Goal: Find specific page/section: Find specific page/section

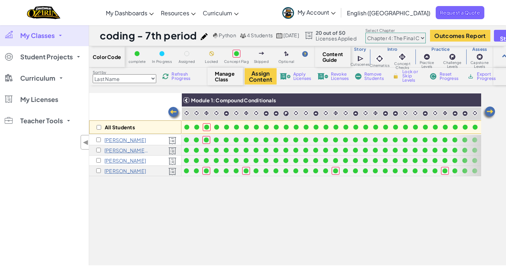
scroll to position [0, 284]
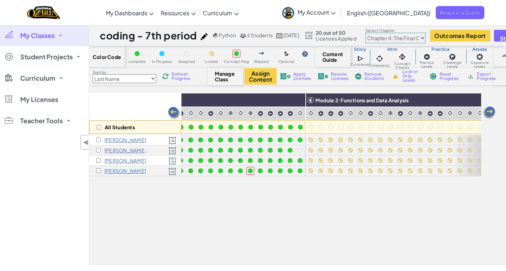
click at [45, 37] on span "My Classes" at bounding box center [37, 35] width 34 height 6
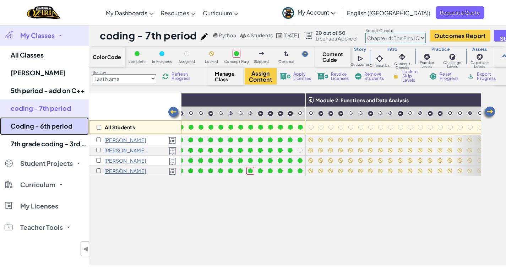
click at [48, 129] on link "Coding - 6th period" at bounding box center [44, 126] width 89 height 18
select select "5e27600d1c9d440000ac3ee7"
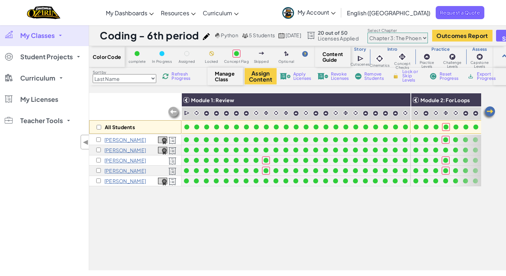
click at [488, 109] on img at bounding box center [489, 113] width 14 height 14
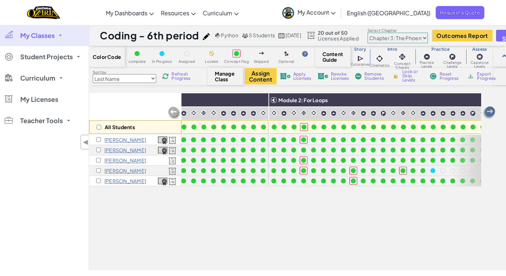
click at [488, 109] on img at bounding box center [489, 113] width 14 height 14
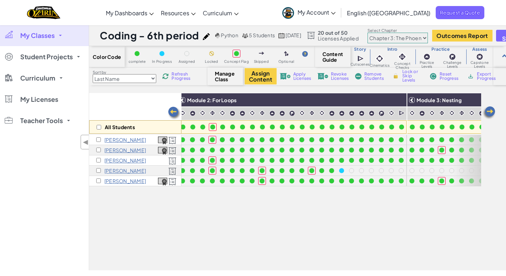
scroll to position [0, 284]
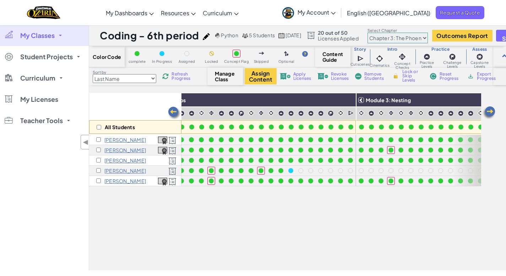
click at [488, 109] on img at bounding box center [489, 113] width 14 height 14
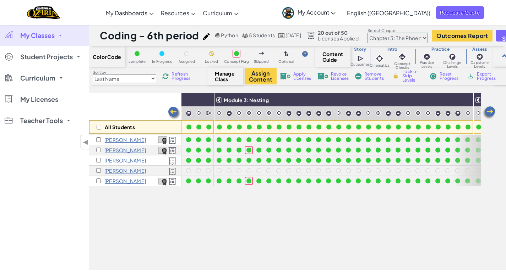
click at [488, 109] on img at bounding box center [489, 113] width 14 height 14
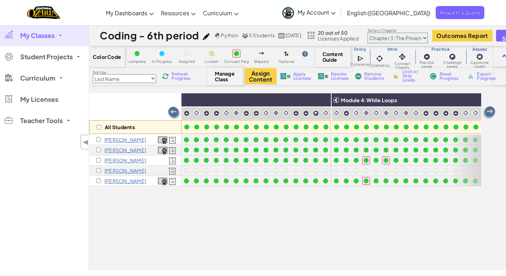
click at [488, 109] on img at bounding box center [489, 113] width 14 height 14
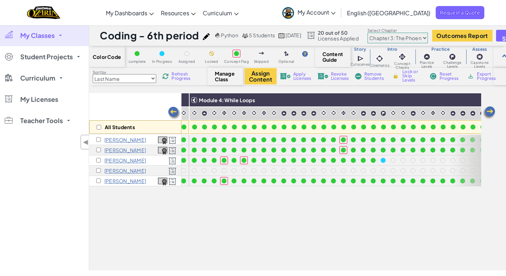
click at [488, 109] on img at bounding box center [489, 113] width 14 height 14
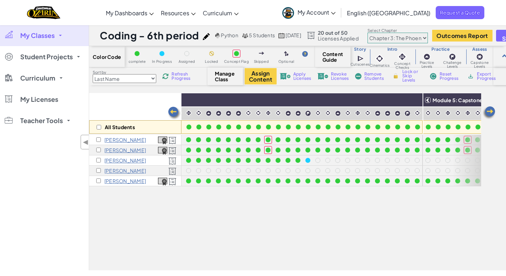
scroll to position [0, 813]
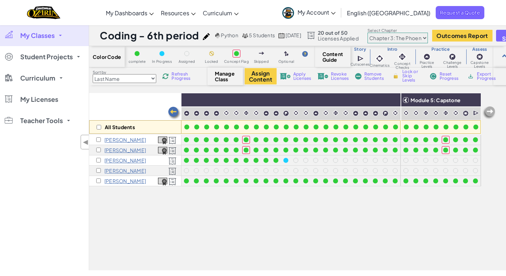
click at [428, 38] on select "Chapter 1: Sky Mountain Chapter 2: The Moon Dancers Chapter 3: The Phoenix Land…" at bounding box center [398, 38] width 60 height 11
select select "5f0cb0b7a2492bba0b3520df"
click at [382, 33] on select "Chapter 1: Sky Mountain Chapter 2: The Moon Dancers Chapter 3: The Phoenix Land…" at bounding box center [398, 38] width 60 height 11
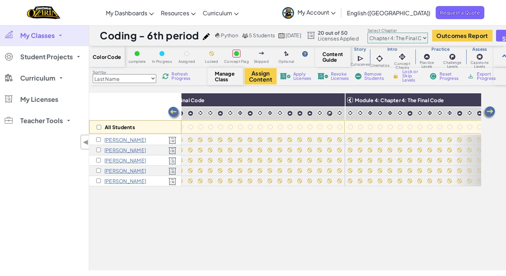
click at [176, 110] on img at bounding box center [174, 113] width 14 height 14
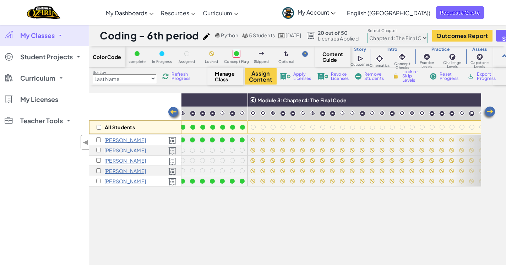
click at [175, 110] on img at bounding box center [174, 113] width 14 height 14
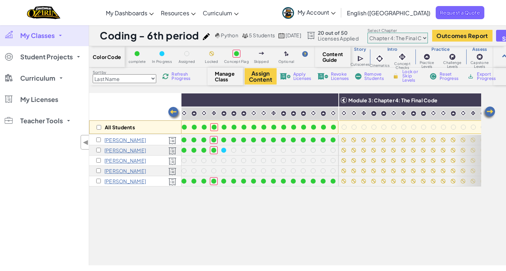
scroll to position [0, 529]
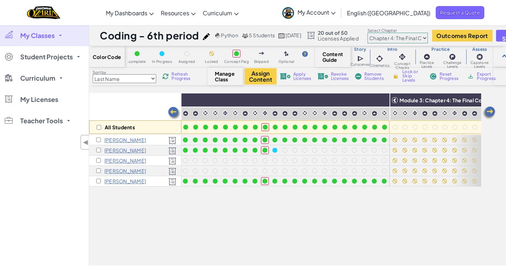
click at [175, 110] on img at bounding box center [174, 113] width 14 height 14
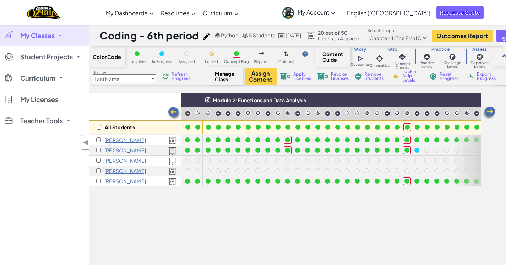
click at [175, 110] on img at bounding box center [174, 113] width 14 height 14
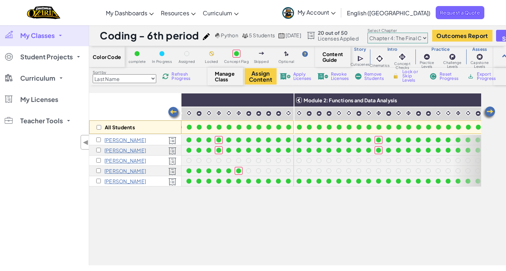
scroll to position [0, 245]
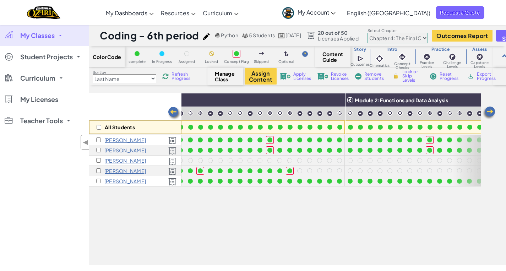
click at [175, 110] on img at bounding box center [174, 113] width 14 height 14
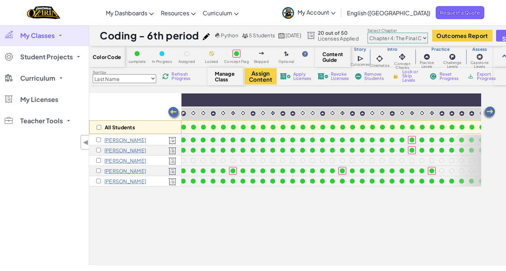
click at [175, 110] on img at bounding box center [174, 113] width 14 height 14
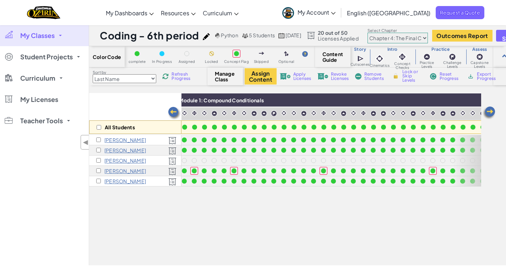
scroll to position [0, 0]
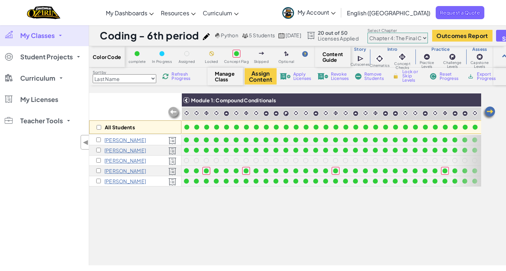
click at [490, 113] on img at bounding box center [489, 113] width 14 height 14
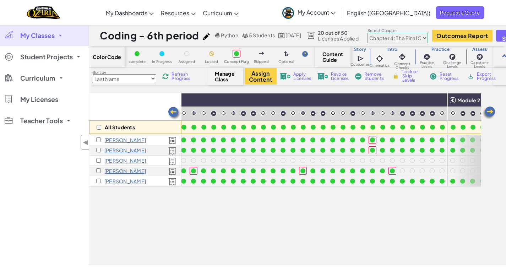
click at [490, 113] on img at bounding box center [489, 113] width 14 height 14
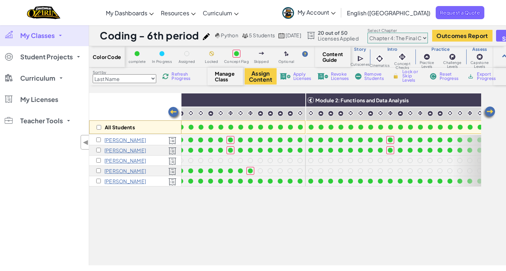
click at [490, 113] on img at bounding box center [489, 113] width 14 height 14
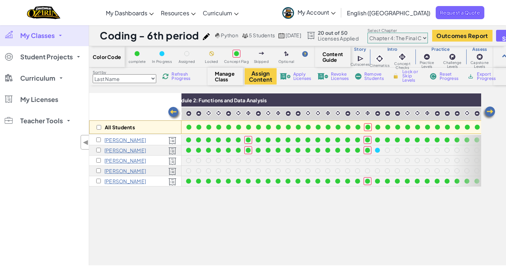
click at [490, 113] on img at bounding box center [489, 113] width 14 height 14
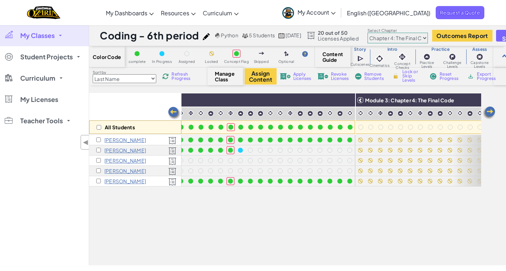
scroll to position [0, 568]
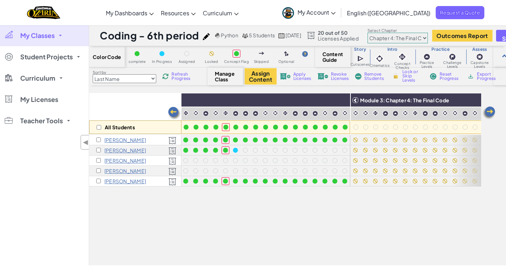
click at [493, 112] on img at bounding box center [489, 113] width 14 height 14
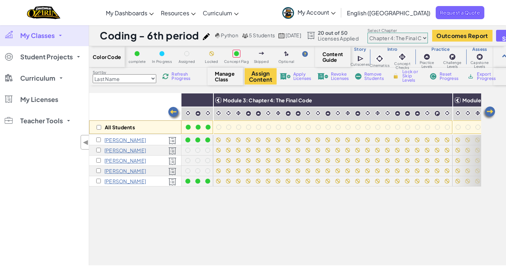
scroll to position [0, 710]
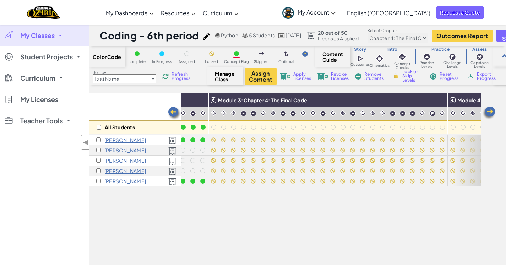
click at [174, 112] on img at bounding box center [174, 113] width 14 height 14
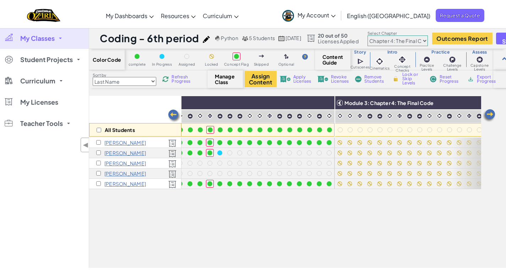
scroll to position [0, 568]
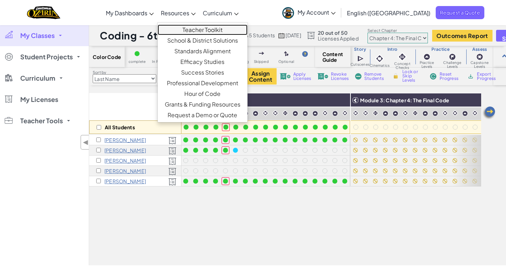
click at [223, 28] on link "Teacher Toolkit" at bounding box center [203, 30] width 90 height 11
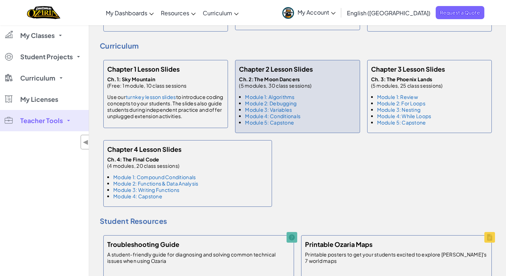
scroll to position [433, 0]
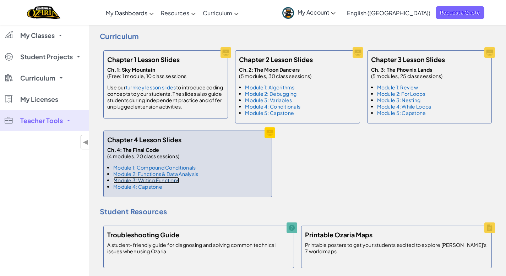
click at [165, 177] on link "Module 3: Writing Functions" at bounding box center [146, 180] width 66 height 6
